Goal: Task Accomplishment & Management: Manage account settings

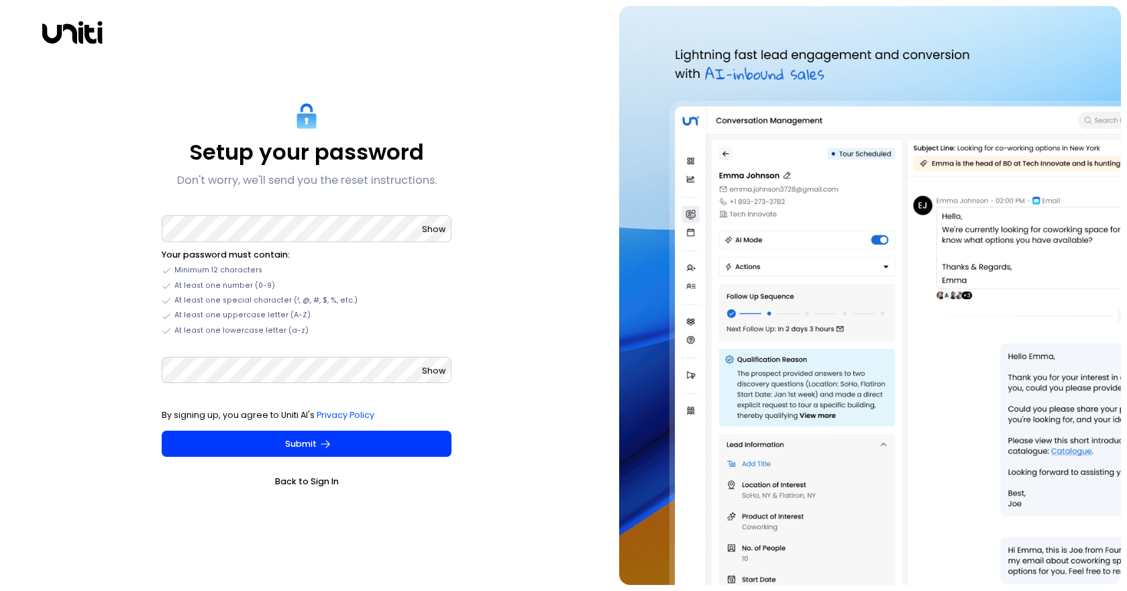
click at [296, 483] on link "Back to Sign In" at bounding box center [307, 481] width 290 height 13
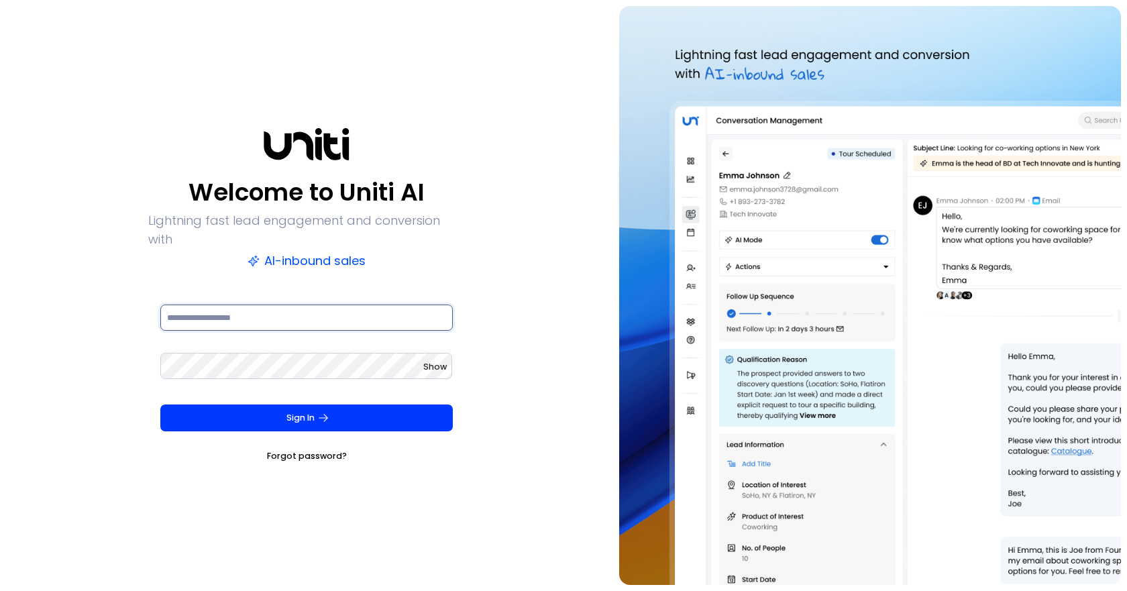
type input "**********"
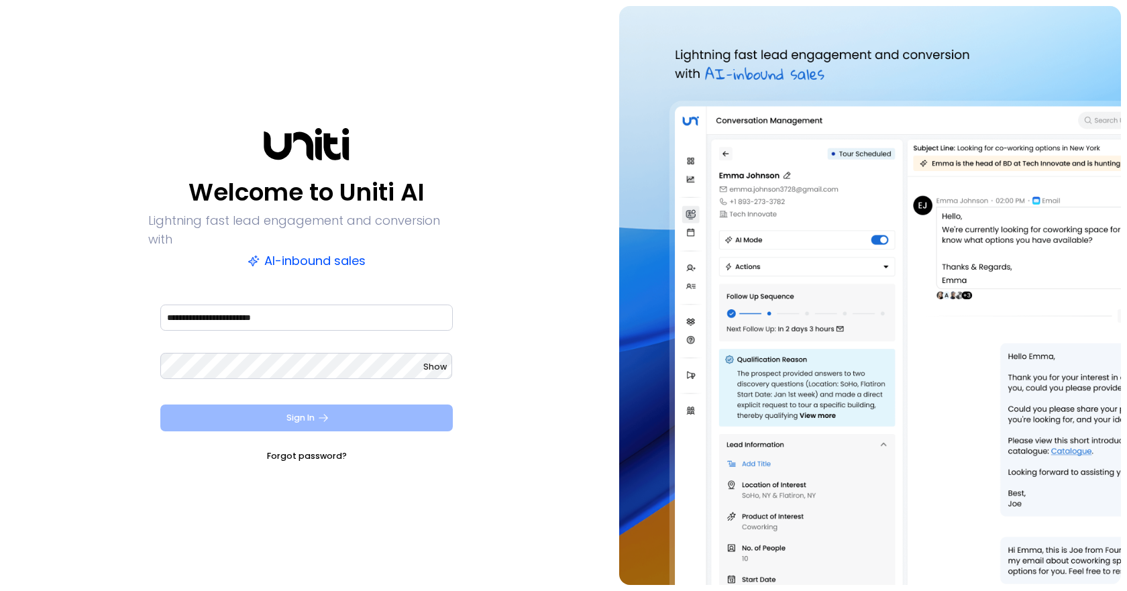
click at [329, 412] on icon "submit" at bounding box center [323, 418] width 12 height 12
